Goal: Task Accomplishment & Management: Manage account settings

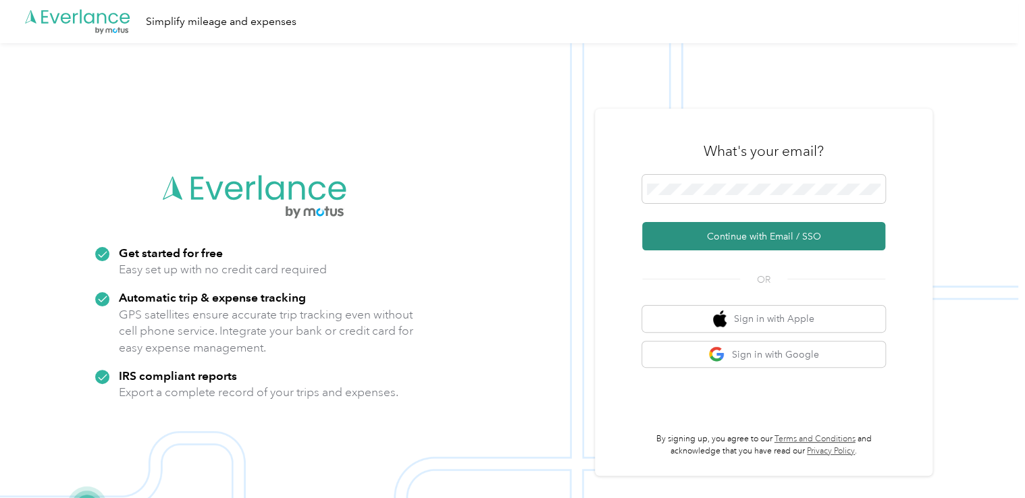
click at [737, 245] on button "Continue with Email / SSO" at bounding box center [763, 236] width 243 height 28
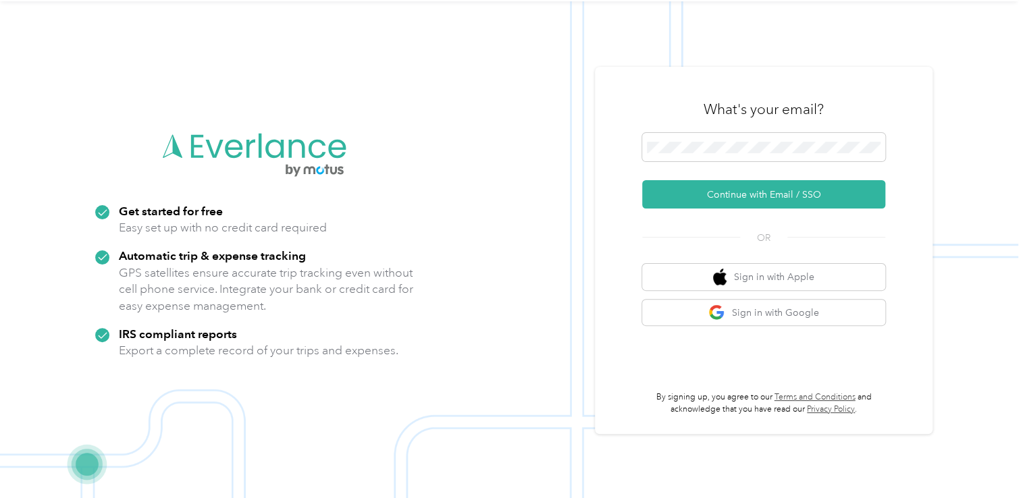
scroll to position [43, 0]
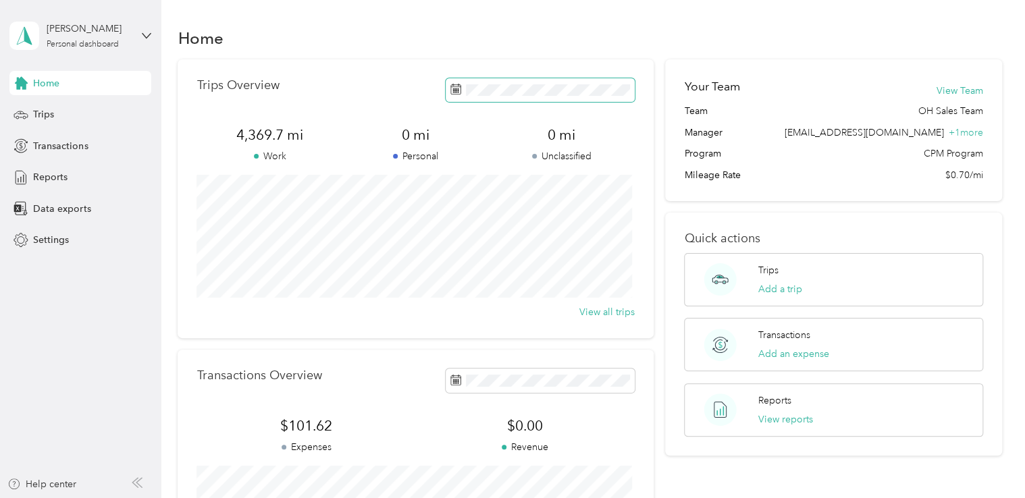
click at [453, 91] on icon at bounding box center [456, 89] width 11 height 11
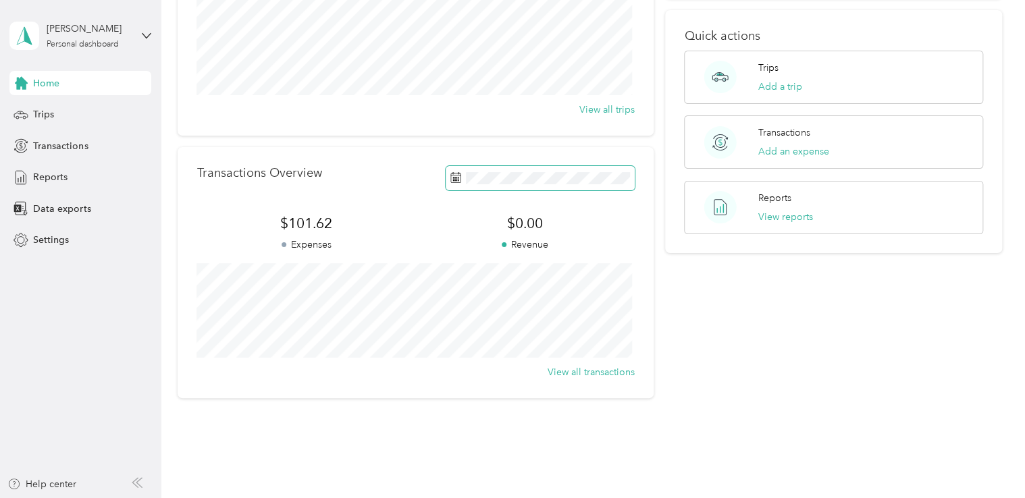
click at [453, 174] on icon at bounding box center [453, 174] width 1 height 2
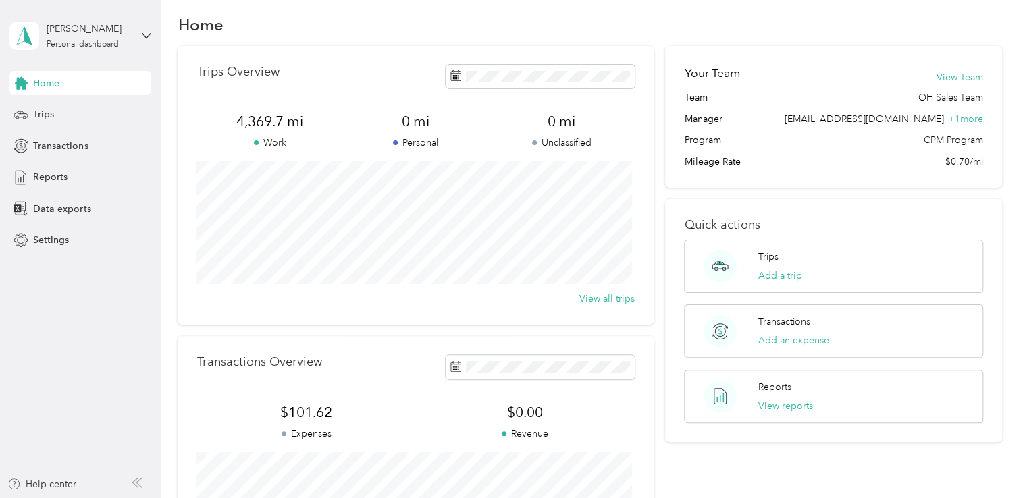
scroll to position [0, 0]
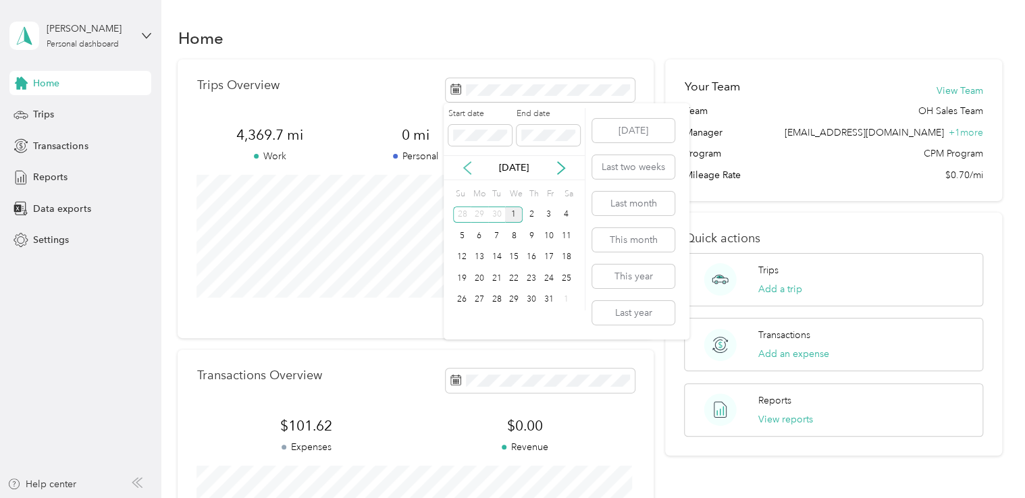
click at [463, 166] on icon at bounding box center [468, 168] width 14 height 14
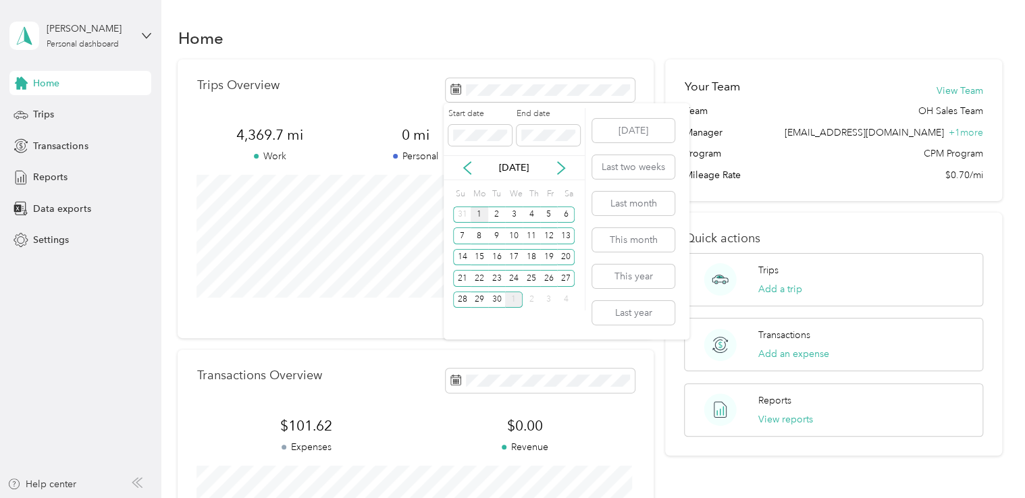
click at [482, 213] on div "1" at bounding box center [480, 215] width 18 height 17
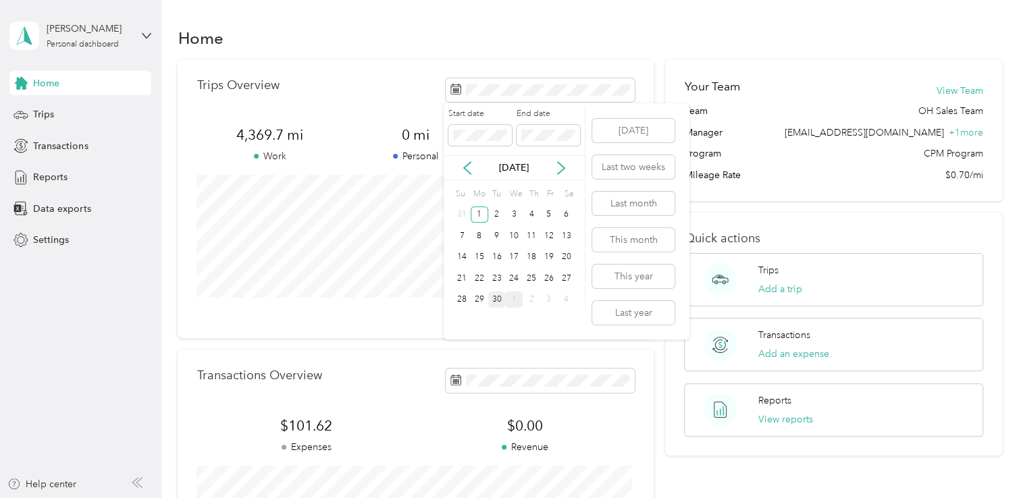
click at [498, 302] on div "30" at bounding box center [497, 300] width 18 height 17
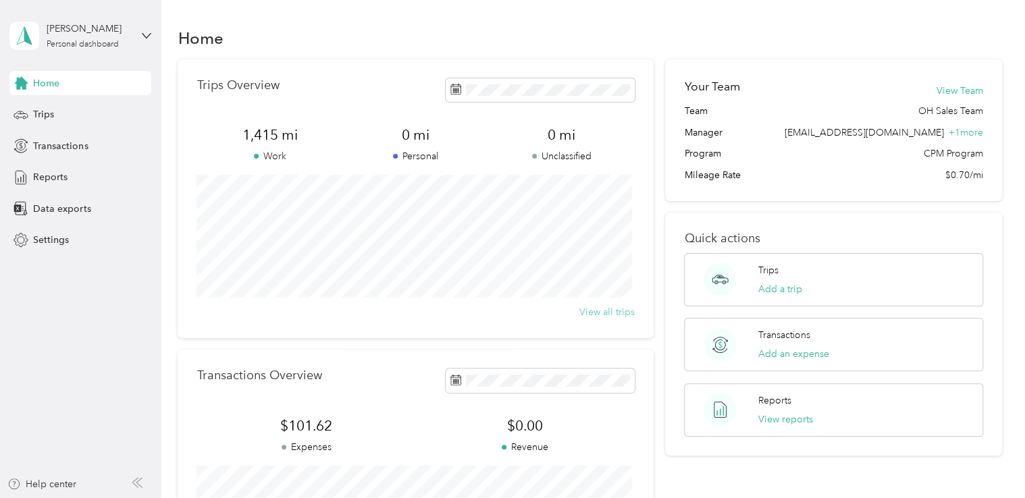
click at [610, 313] on button "View all trips" at bounding box center [607, 312] width 55 height 14
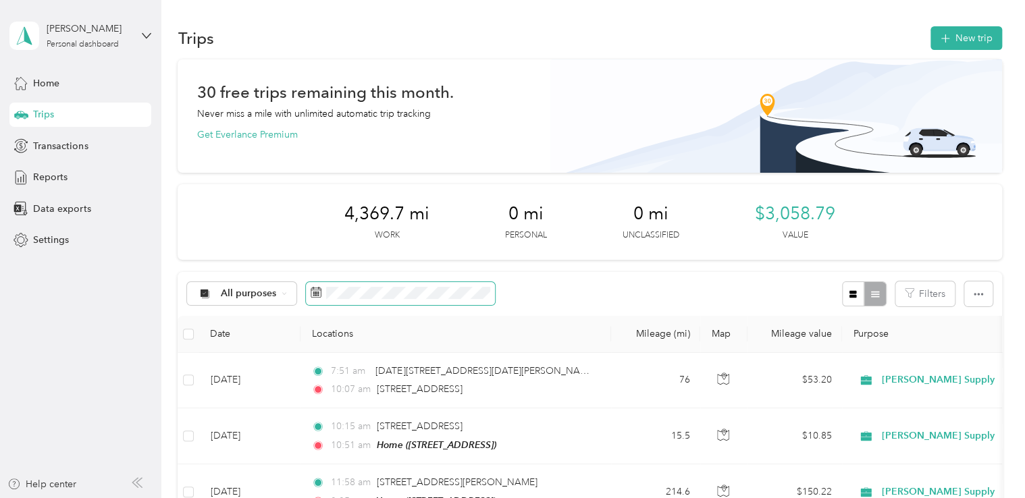
click at [318, 294] on rect at bounding box center [318, 294] width 1 height 1
click at [316, 296] on rect at bounding box center [316, 295] width 1 height 1
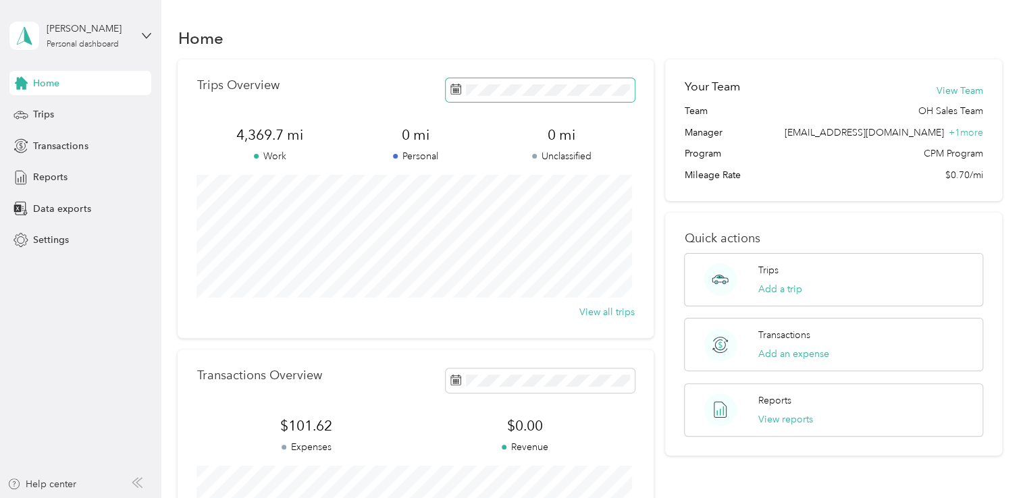
click at [454, 89] on icon at bounding box center [456, 89] width 11 height 11
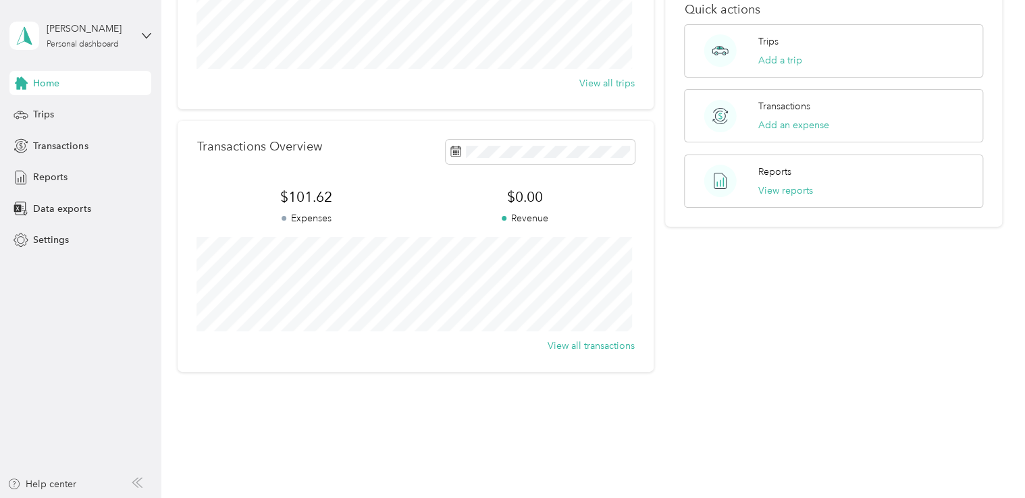
scroll to position [242, 0]
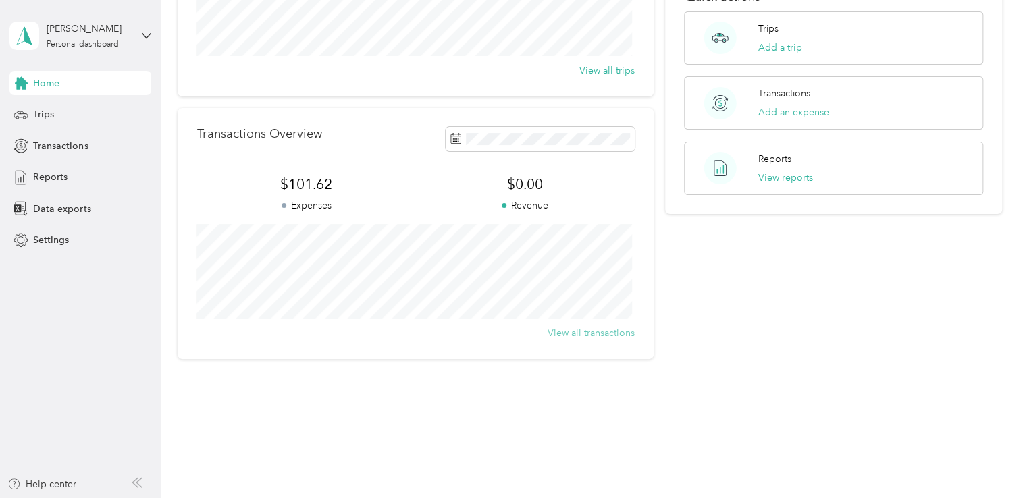
click at [583, 334] on button "View all transactions" at bounding box center [591, 333] width 87 height 14
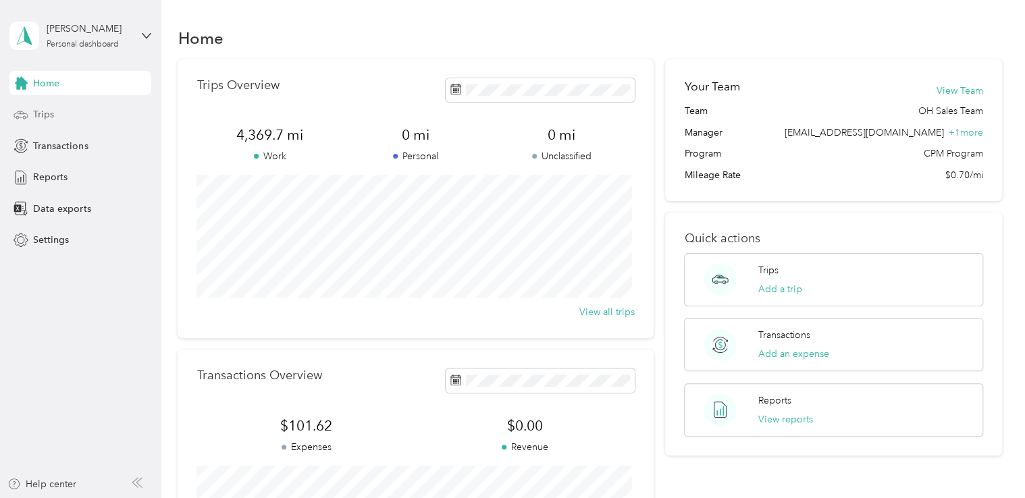
click at [39, 112] on span "Trips" at bounding box center [43, 114] width 21 height 14
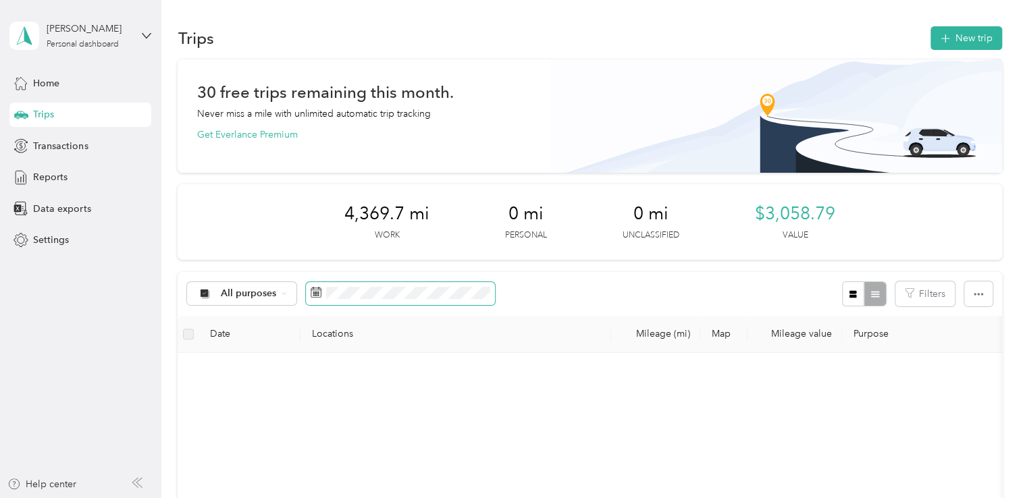
click at [312, 294] on icon at bounding box center [316, 292] width 11 height 11
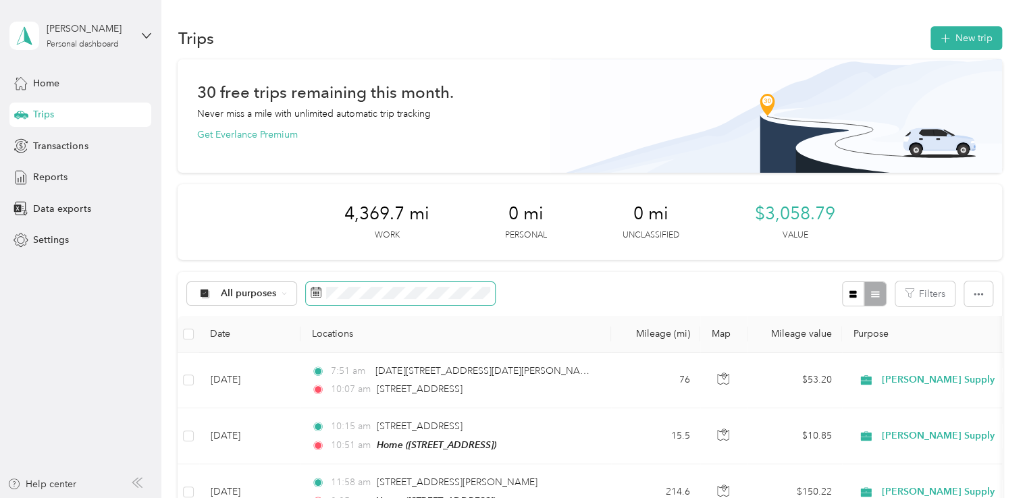
click at [315, 292] on icon at bounding box center [316, 292] width 11 height 11
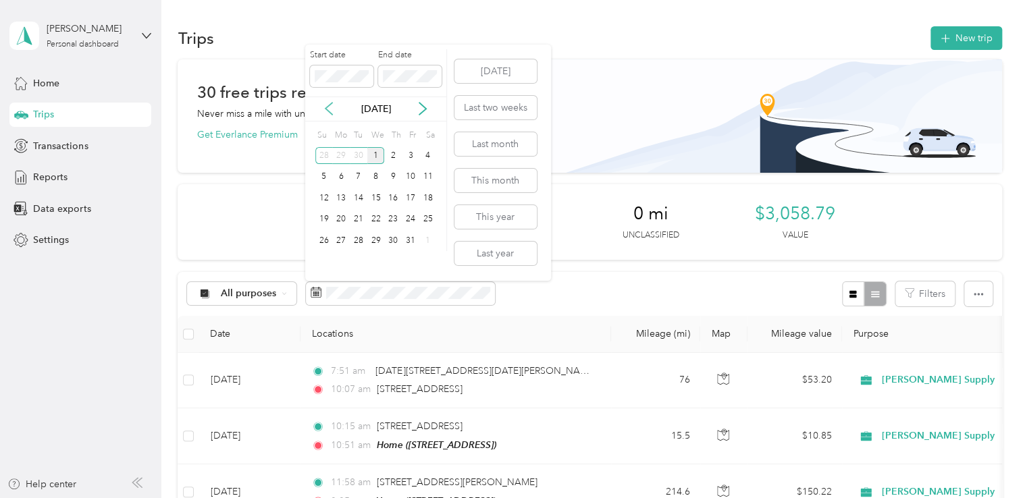
click at [327, 107] on icon at bounding box center [329, 109] width 7 height 12
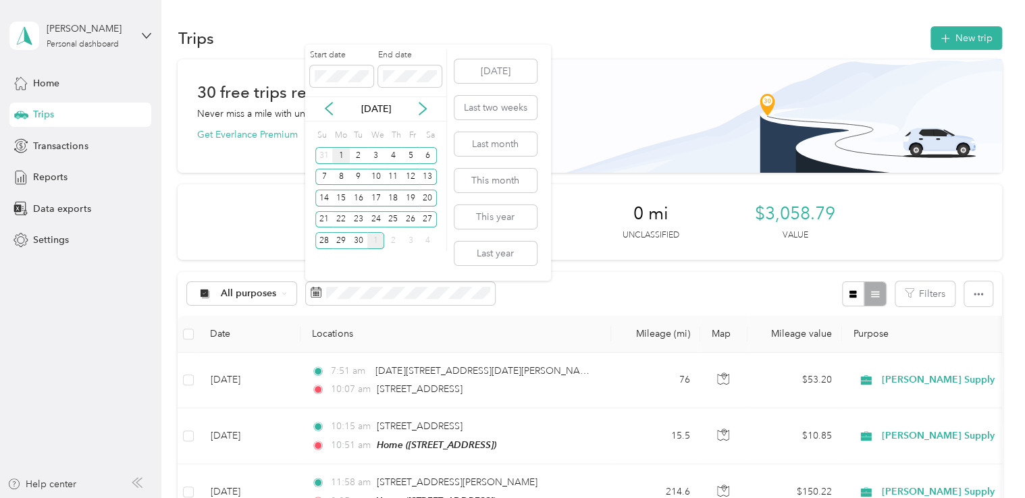
click at [338, 154] on div "1" at bounding box center [341, 155] width 18 height 17
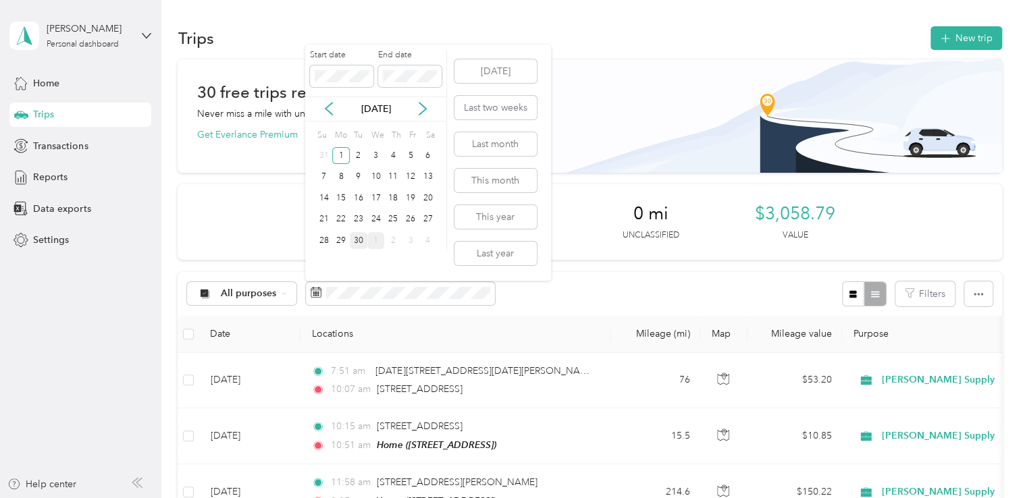
click at [359, 239] on div "30" at bounding box center [359, 240] width 18 height 17
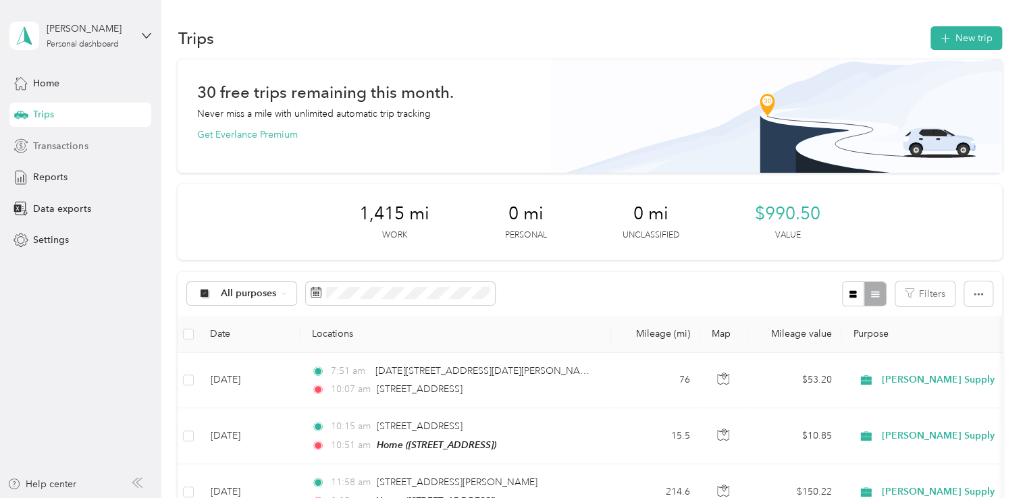
click at [38, 145] on span "Transactions" at bounding box center [60, 146] width 55 height 14
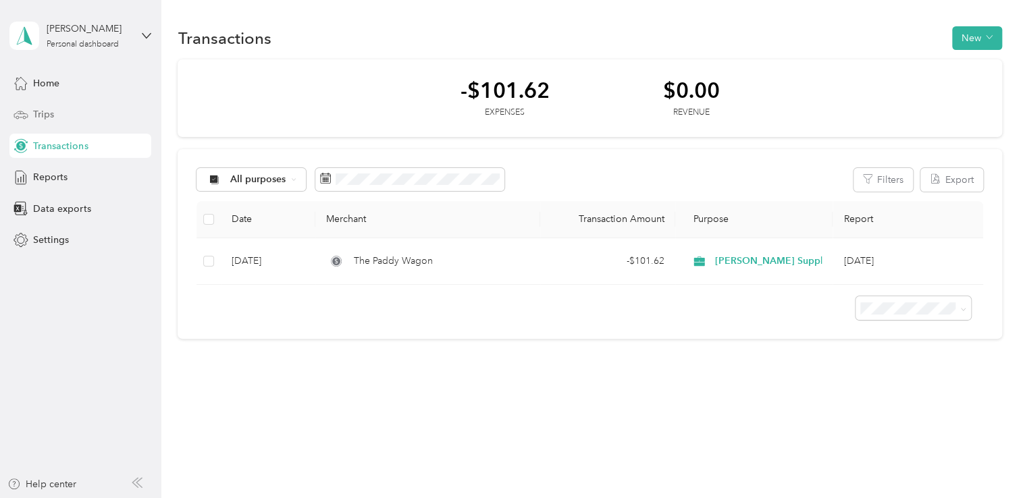
click at [36, 113] on span "Trips" at bounding box center [43, 114] width 21 height 14
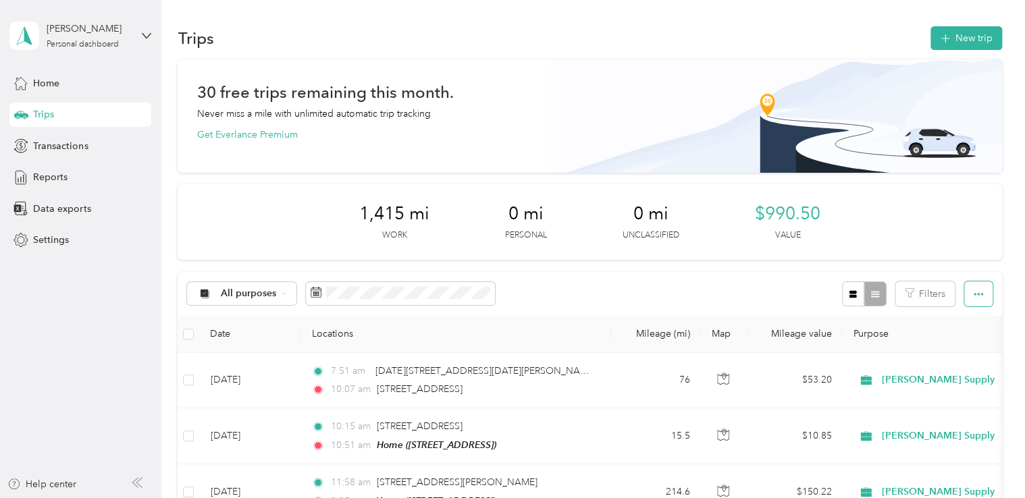
click at [965, 300] on button "button" at bounding box center [979, 294] width 28 height 25
click at [957, 344] on span "Export" at bounding box center [956, 342] width 28 height 11
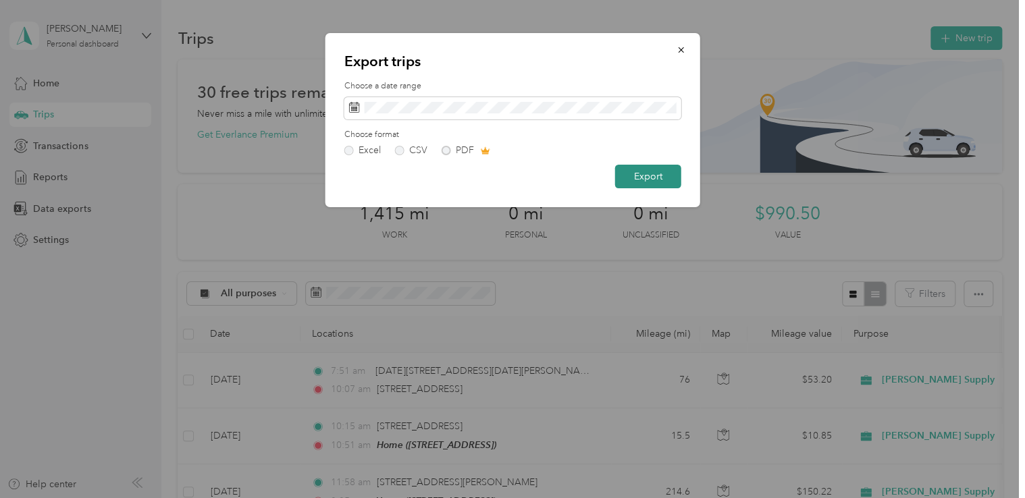
click at [655, 180] on button "Export" at bounding box center [648, 177] width 66 height 24
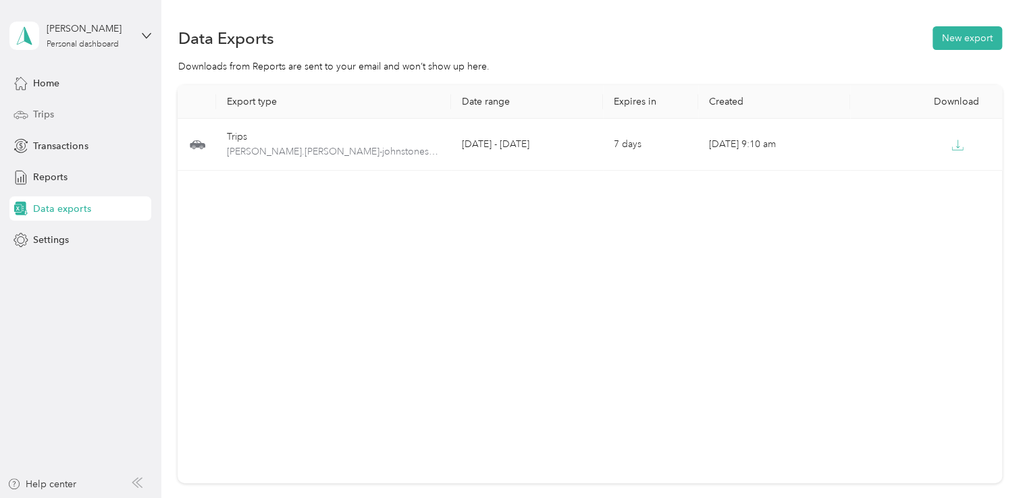
click at [36, 110] on span "Trips" at bounding box center [43, 114] width 21 height 14
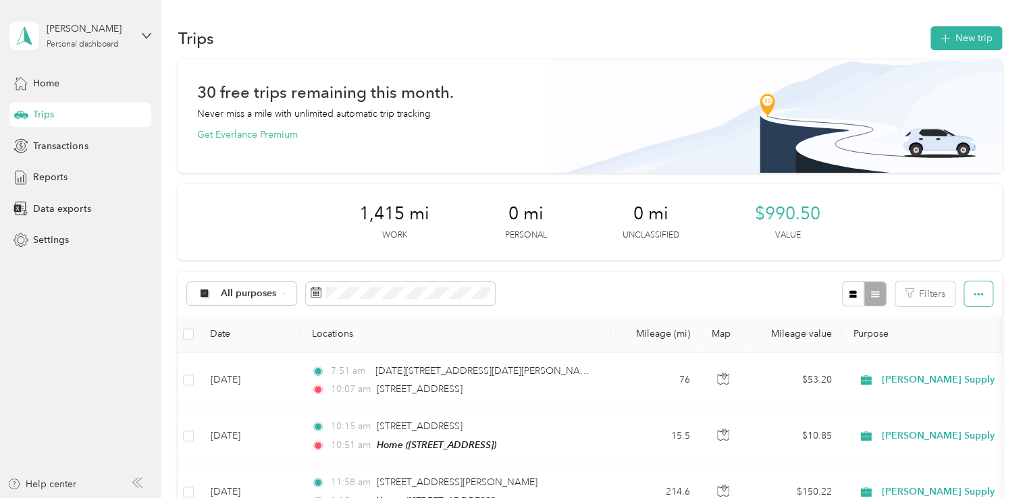
click at [974, 295] on icon "button" at bounding box center [978, 294] width 9 height 3
click at [44, 210] on span "Data exports" at bounding box center [61, 209] width 57 height 14
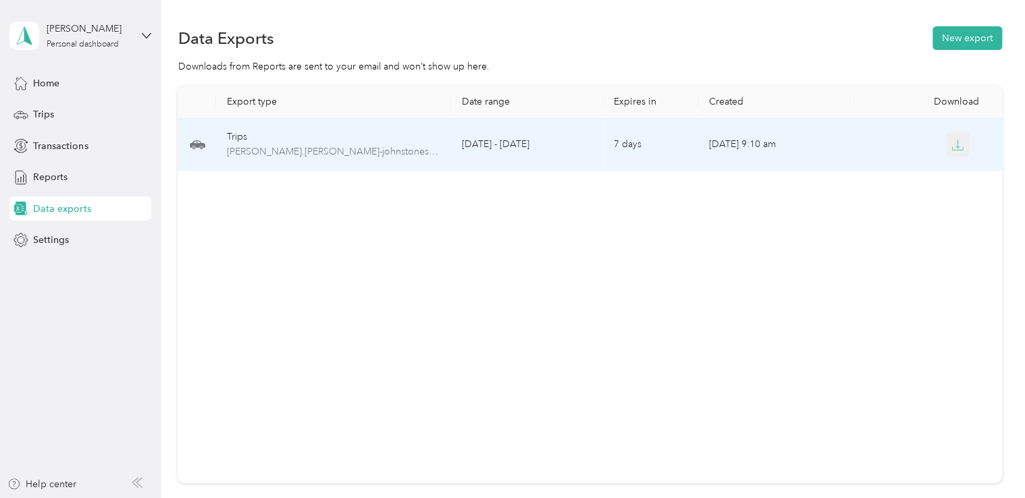
click at [952, 147] on icon "button" at bounding box center [958, 145] width 12 height 12
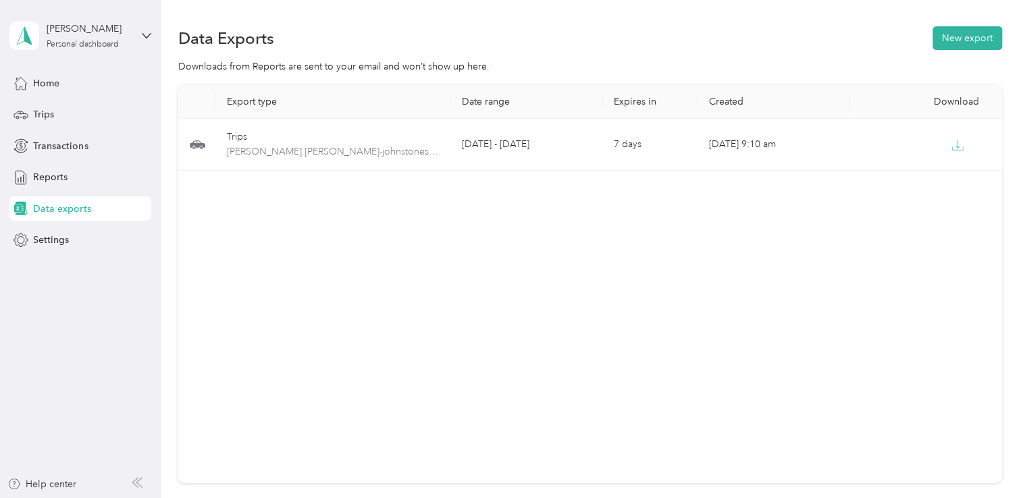
drag, startPoint x: 573, startPoint y: 57, endPoint x: 557, endPoint y: 50, distance: 17.6
click at [572, 57] on section "Data Exports New export Downloads from Reports are sent to your email and won’t…" at bounding box center [590, 277] width 824 height 507
click at [45, 74] on div "Home" at bounding box center [80, 83] width 142 height 24
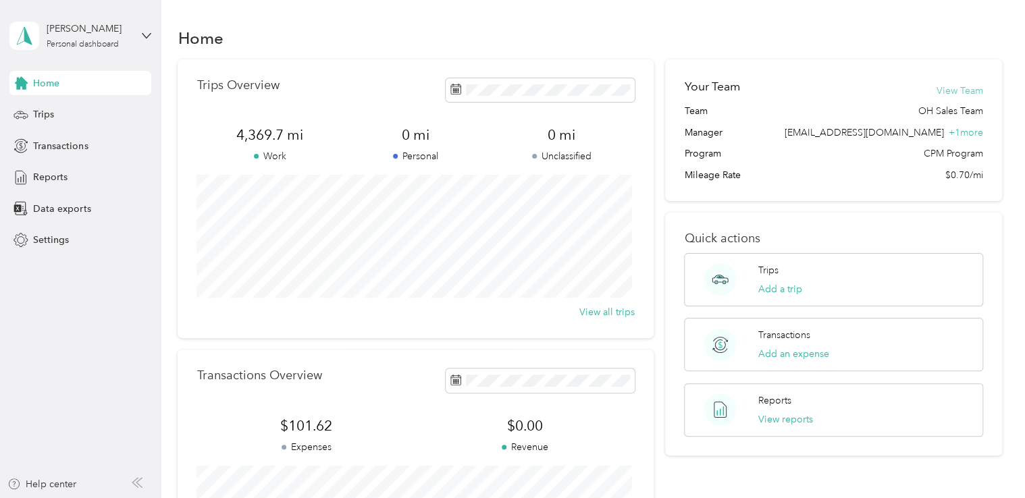
click at [978, 92] on button "View Team" at bounding box center [960, 91] width 47 height 14
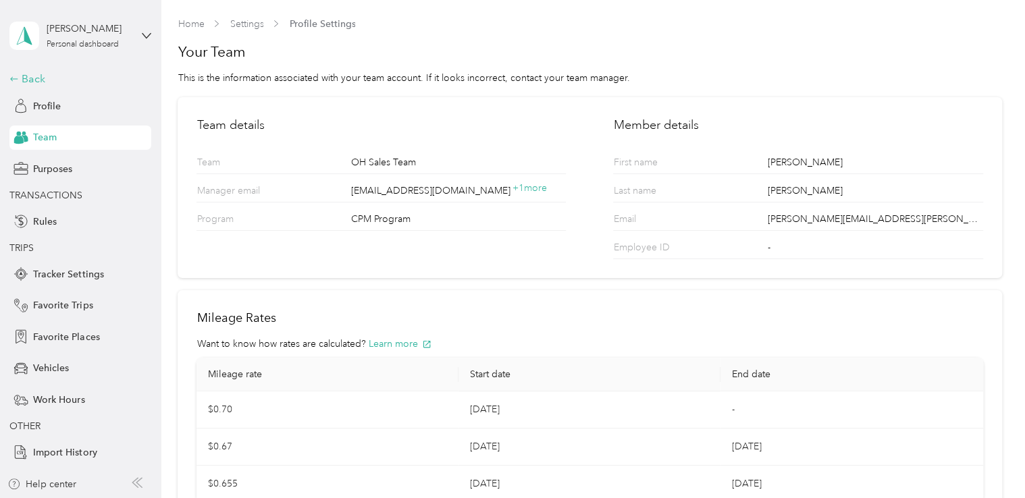
click at [26, 78] on div "Back" at bounding box center [76, 79] width 135 height 16
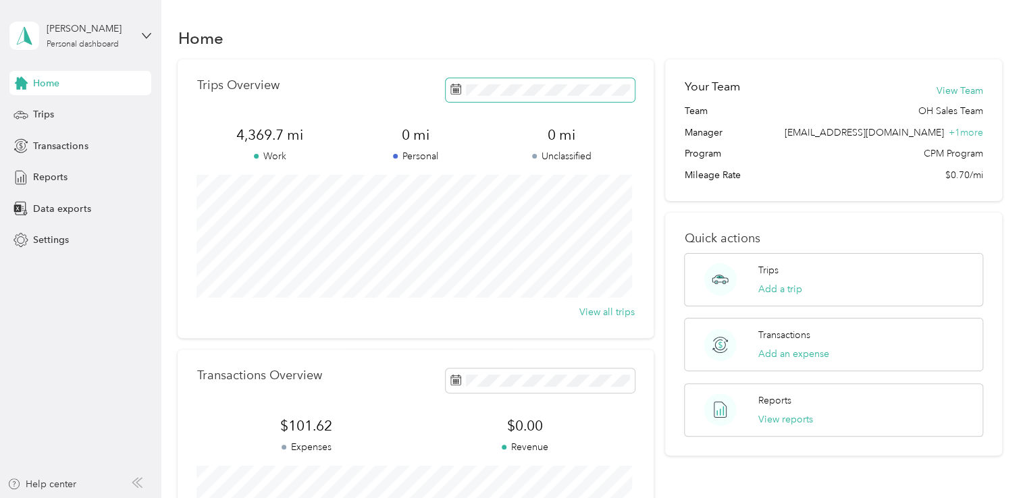
click at [458, 91] on rect at bounding box center [458, 91] width 1 height 1
click at [451, 91] on icon at bounding box center [456, 89] width 11 height 11
